Goal: Navigation & Orientation: Find specific page/section

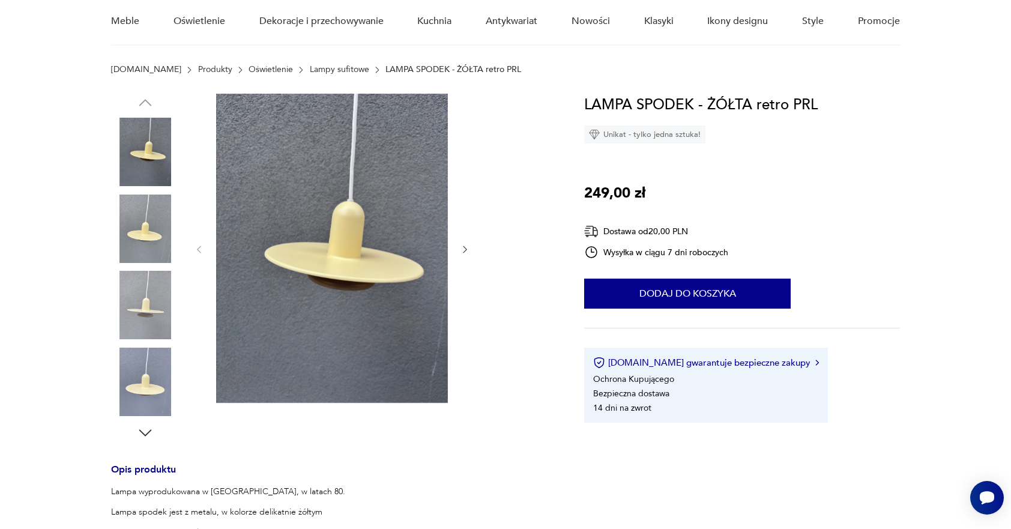
scroll to position [180, 0]
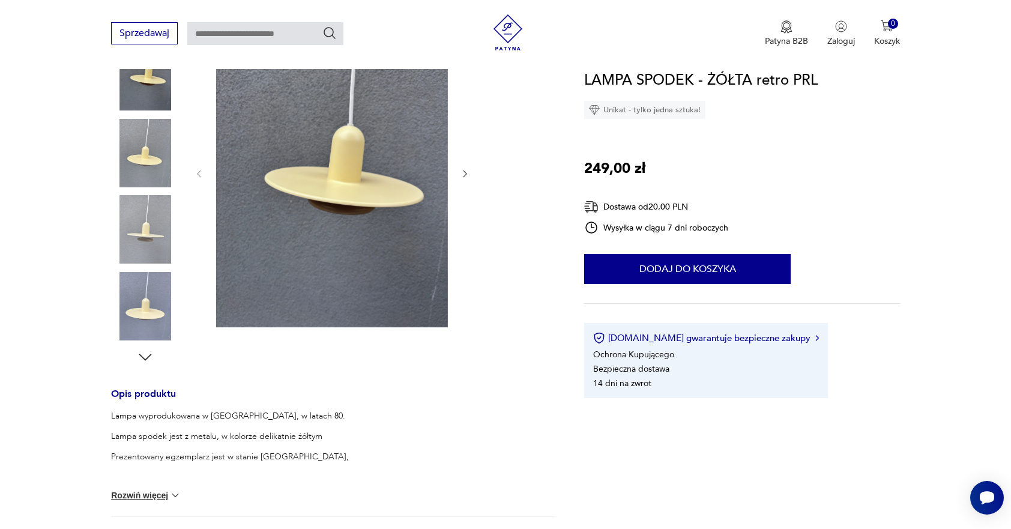
click at [469, 176] on icon "button" at bounding box center [465, 174] width 10 height 10
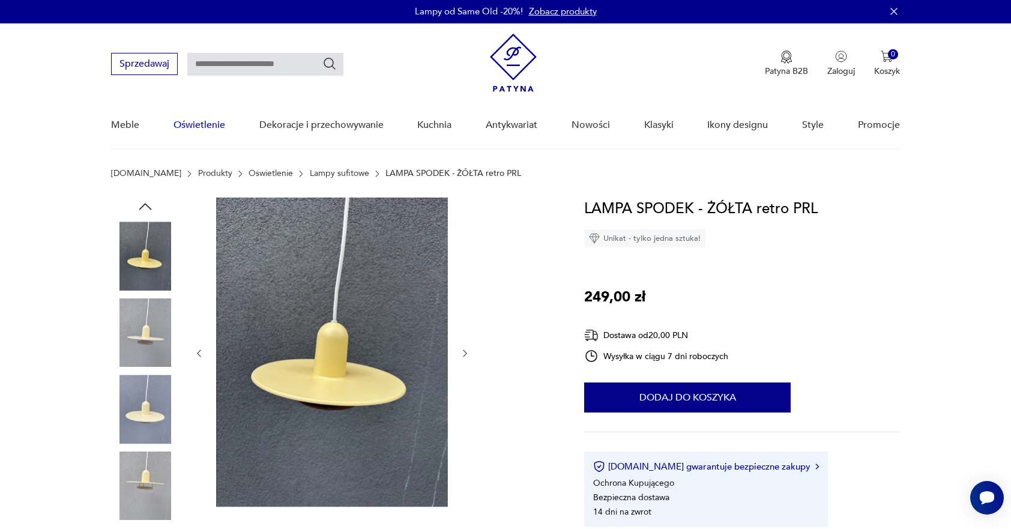
scroll to position [0, 0]
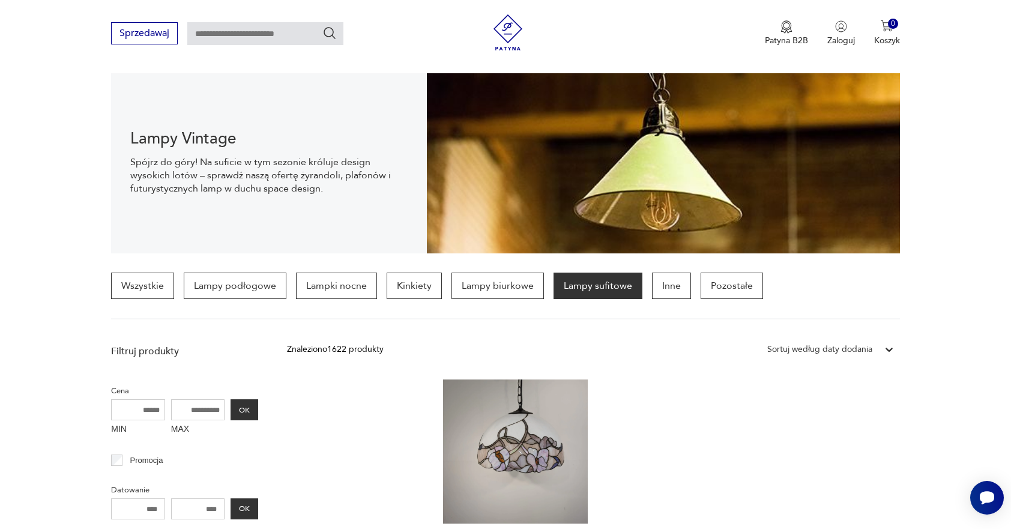
scroll to position [129, 0]
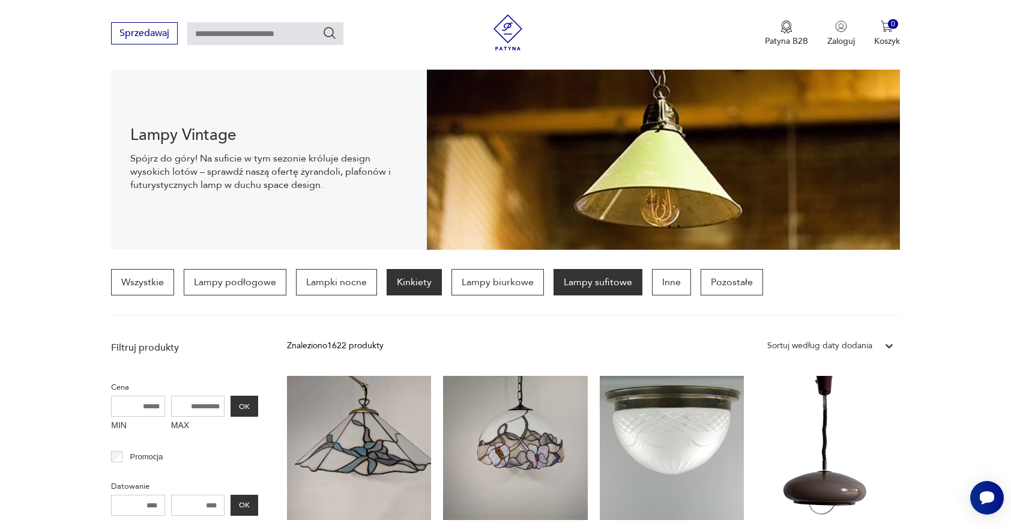
click at [404, 283] on p "Kinkiety" at bounding box center [414, 282] width 55 height 26
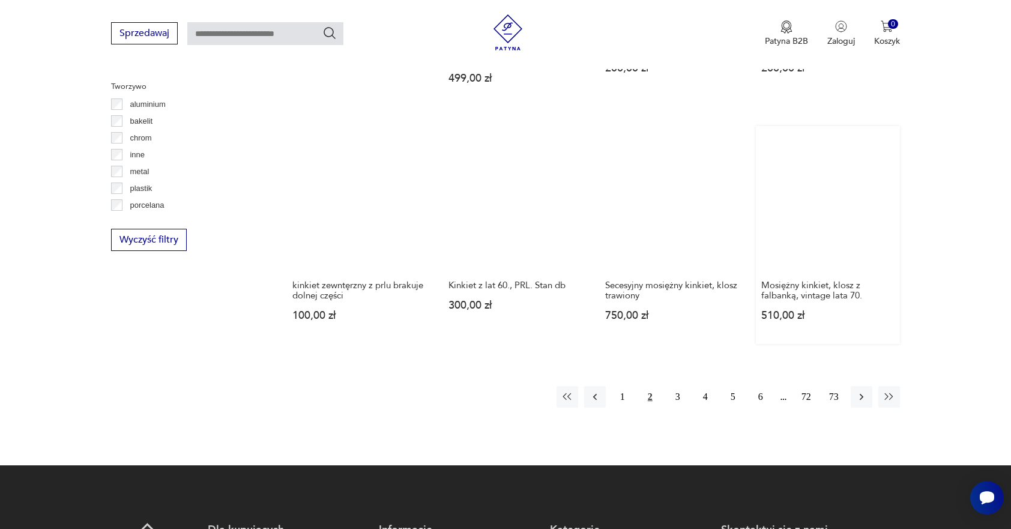
scroll to position [1124, 0]
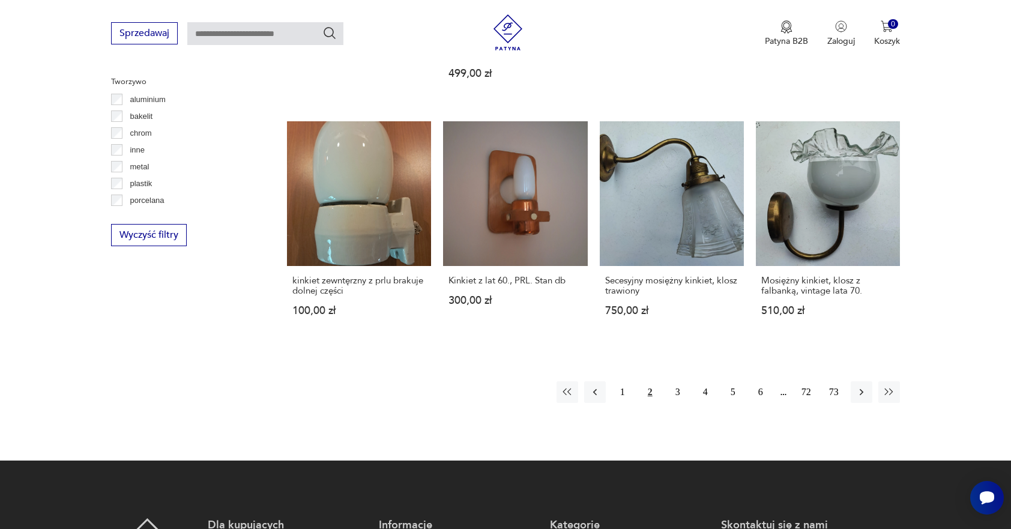
click at [649, 383] on button "2" at bounding box center [651, 392] width 22 height 22
click at [672, 381] on button "3" at bounding box center [678, 392] width 22 height 22
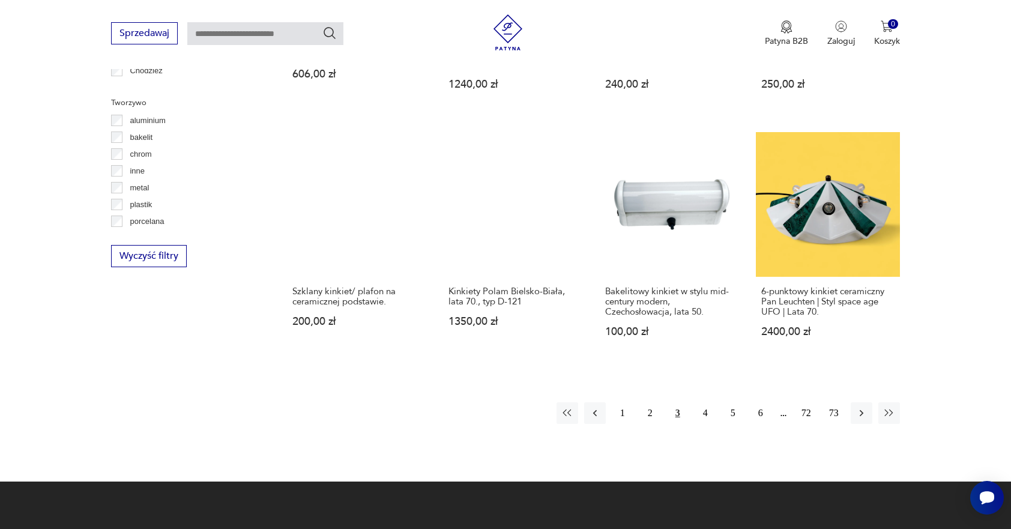
scroll to position [1124, 0]
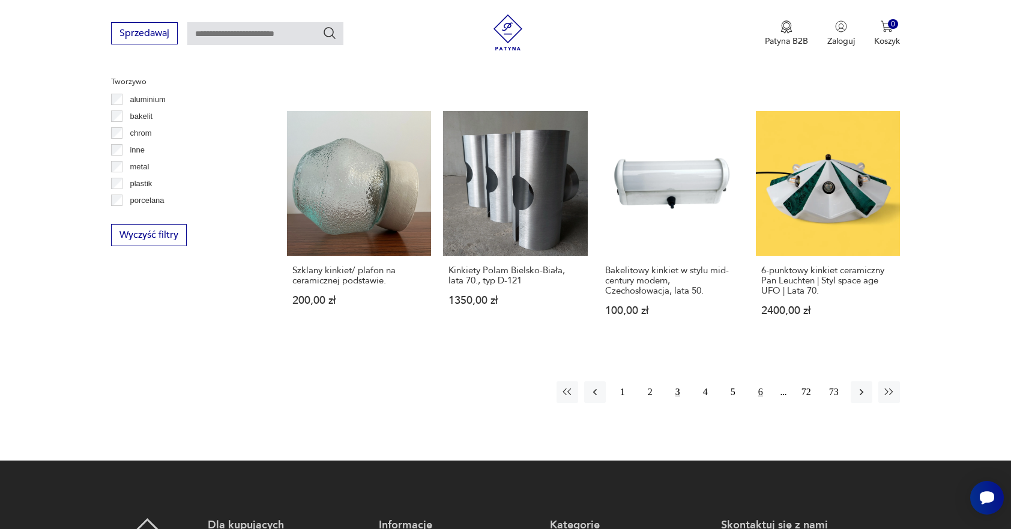
click at [764, 382] on button "6" at bounding box center [761, 392] width 22 height 22
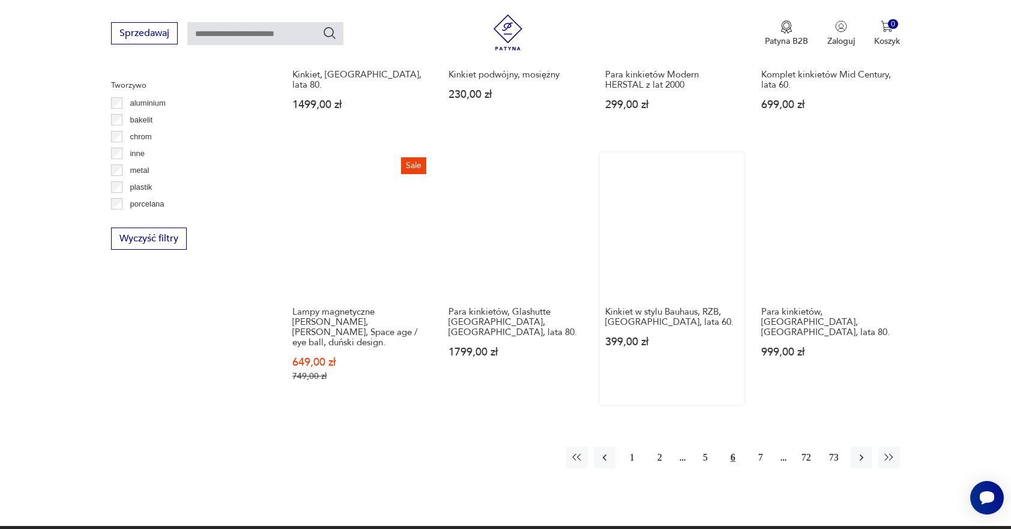
scroll to position [1124, 0]
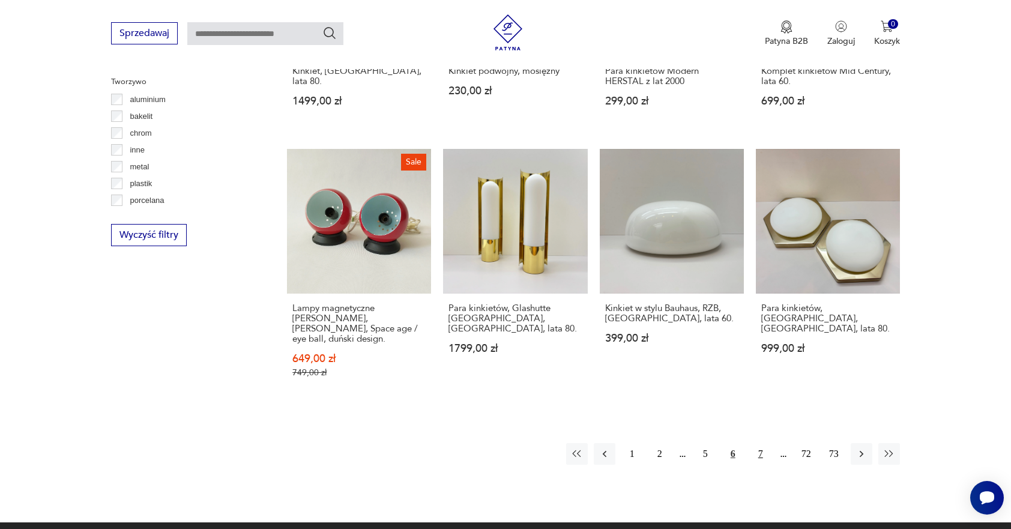
click at [759, 443] on button "7" at bounding box center [761, 454] width 22 height 22
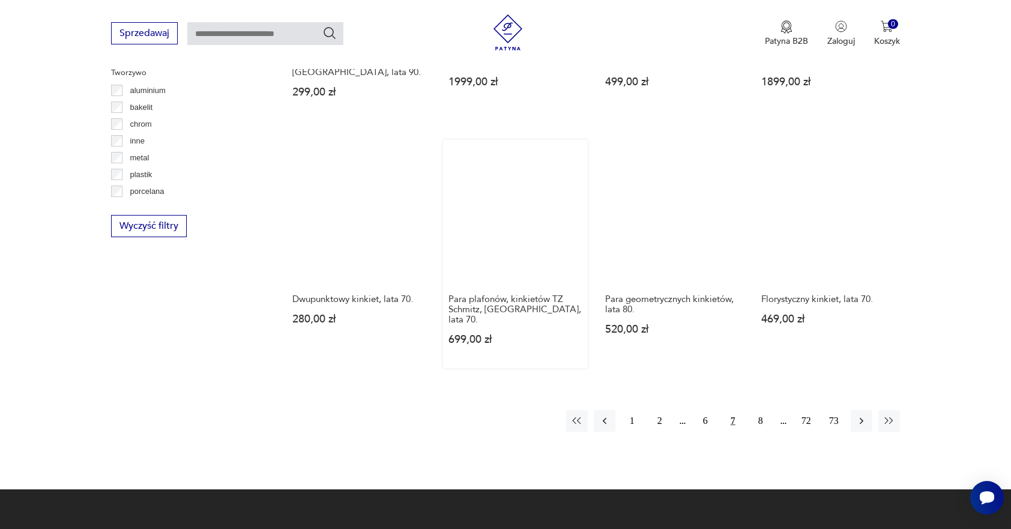
scroll to position [1184, 0]
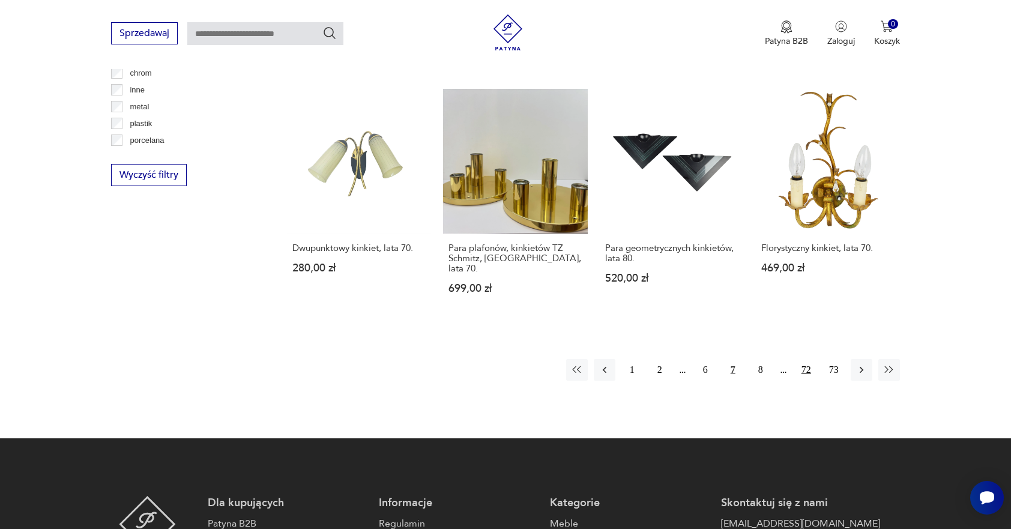
click at [808, 359] on button "72" at bounding box center [807, 370] width 22 height 22
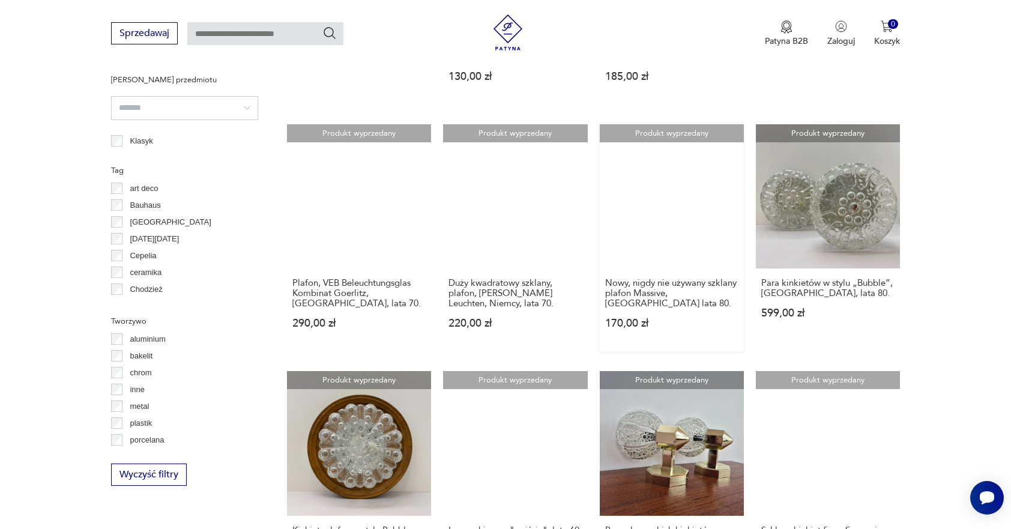
scroll to position [703, 0]
